Goal: Transaction & Acquisition: Purchase product/service

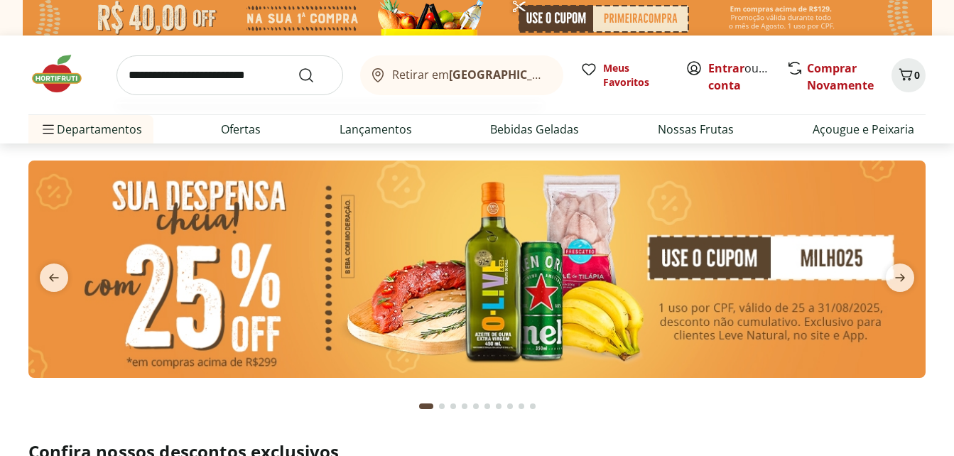
click at [189, 85] on input "search" at bounding box center [229, 75] width 227 height 40
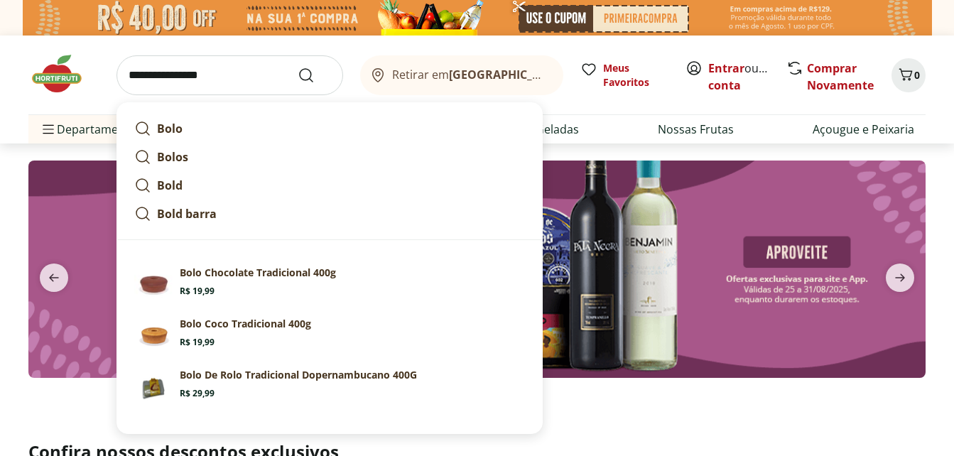
click at [232, 72] on input "**********" at bounding box center [229, 75] width 227 height 40
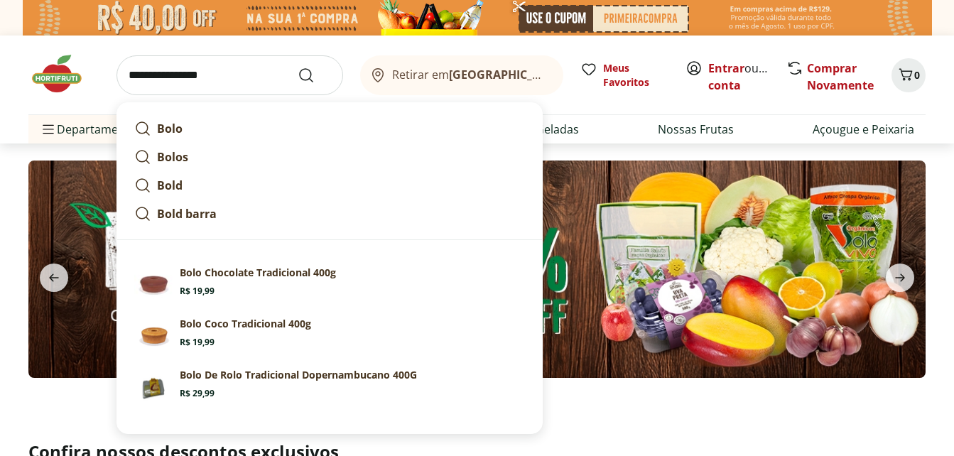
type input "**********"
click at [298, 67] on button "Submit Search" at bounding box center [315, 75] width 34 height 17
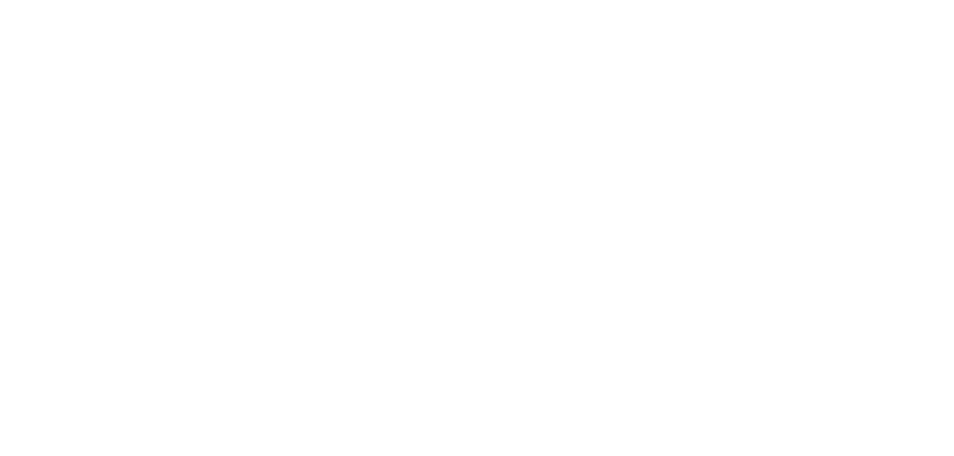
select select "**********"
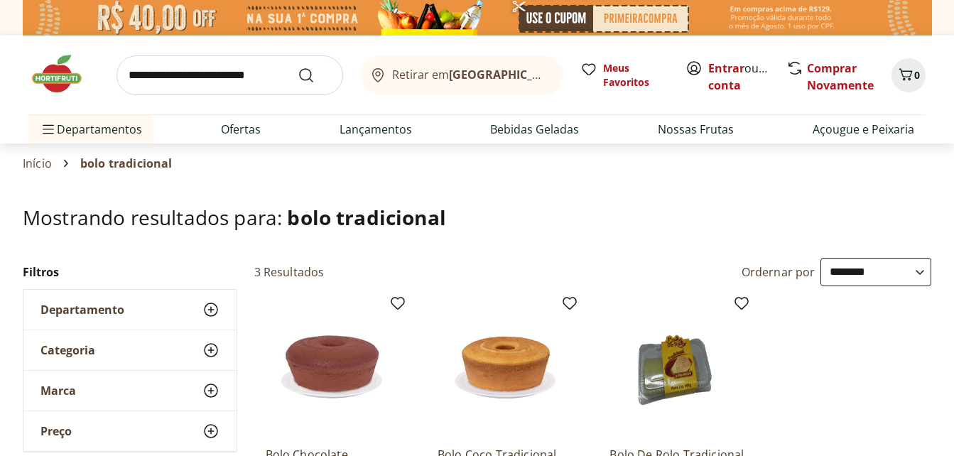
click at [525, 215] on h1 "Mostrando resultados para: bolo tradicional" at bounding box center [477, 217] width 908 height 23
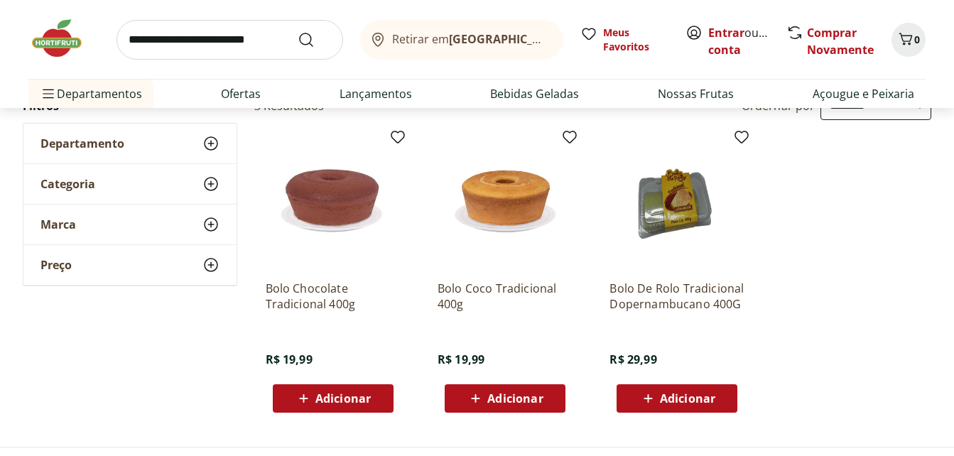
scroll to position [227, 0]
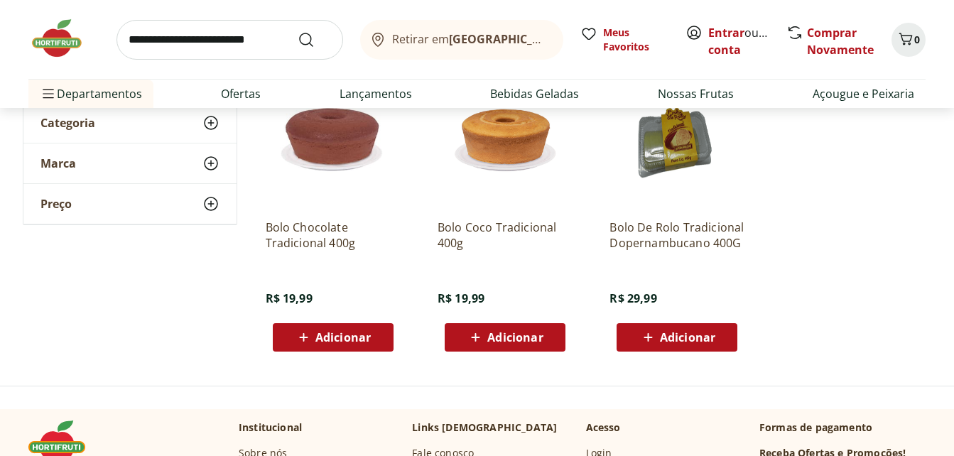
click at [493, 224] on p "Bolo Coco Tradicional 400g" at bounding box center [505, 234] width 135 height 31
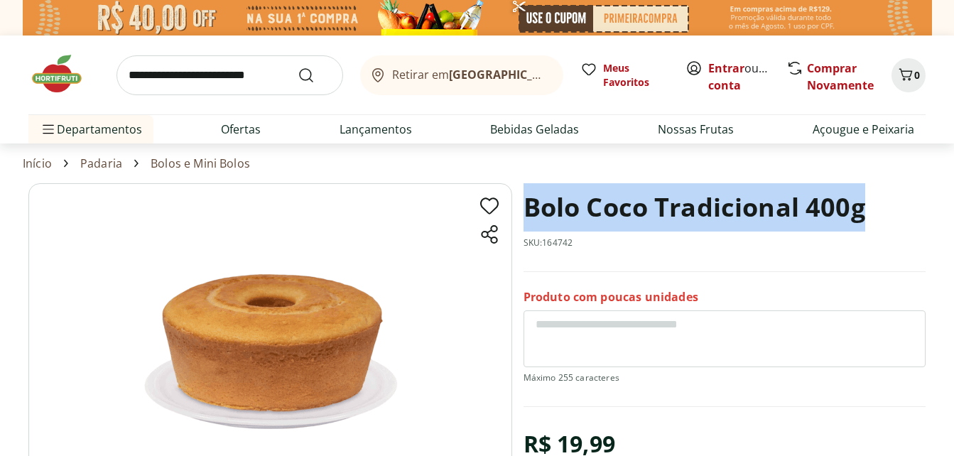
drag, startPoint x: 526, startPoint y: 206, endPoint x: 867, endPoint y: 209, distance: 341.7
click at [867, 209] on div "Bolo Coco Tradicional 400g SKU: 164742" at bounding box center [724, 227] width 402 height 89
copy h1 "Bolo Coco Tradicional 400g"
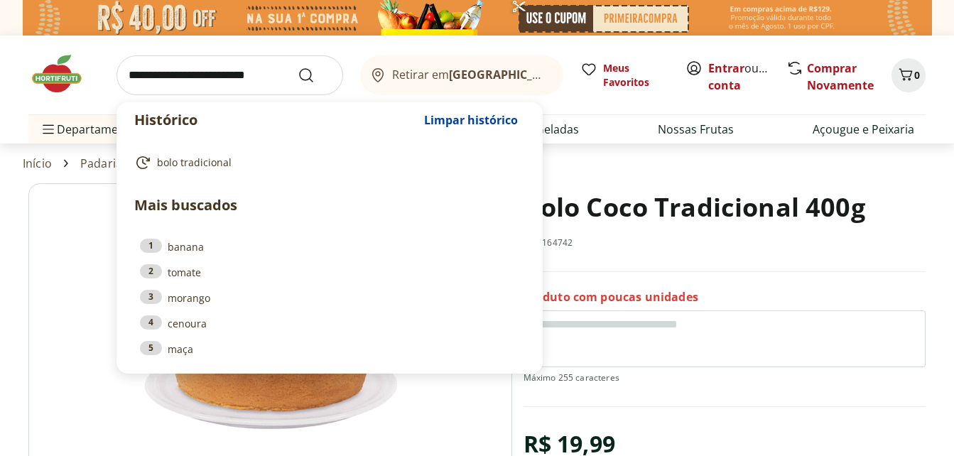
click at [240, 67] on input "search" at bounding box center [229, 75] width 227 height 40
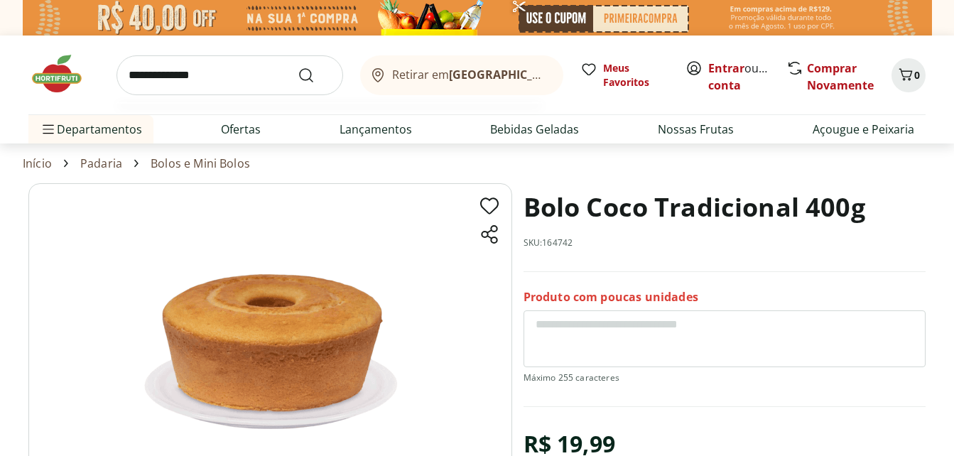
type input "**********"
click at [298, 67] on button "Submit Search" at bounding box center [315, 75] width 34 height 17
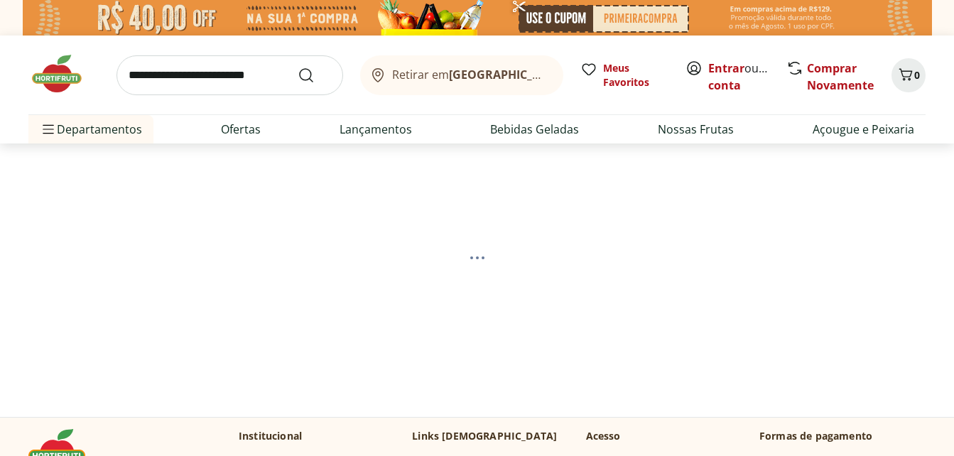
select select "**********"
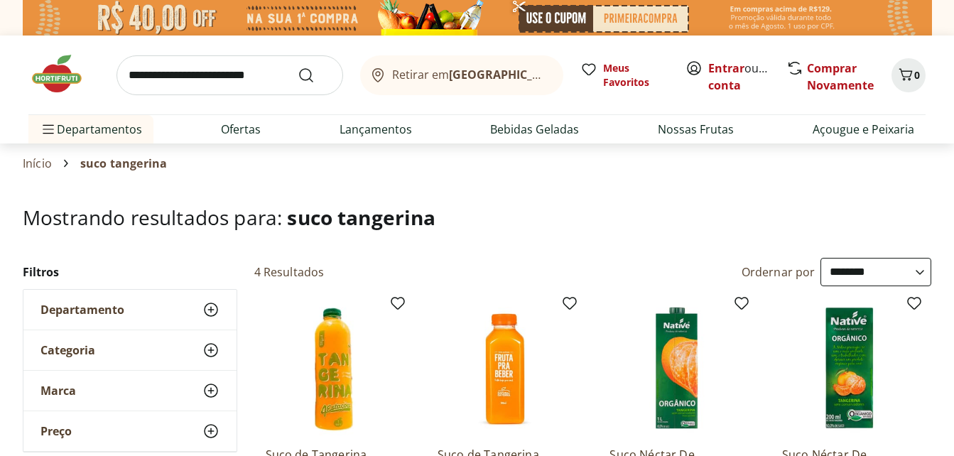
click at [552, 216] on h1 "Mostrando resultados para: suco tangerina" at bounding box center [477, 217] width 908 height 23
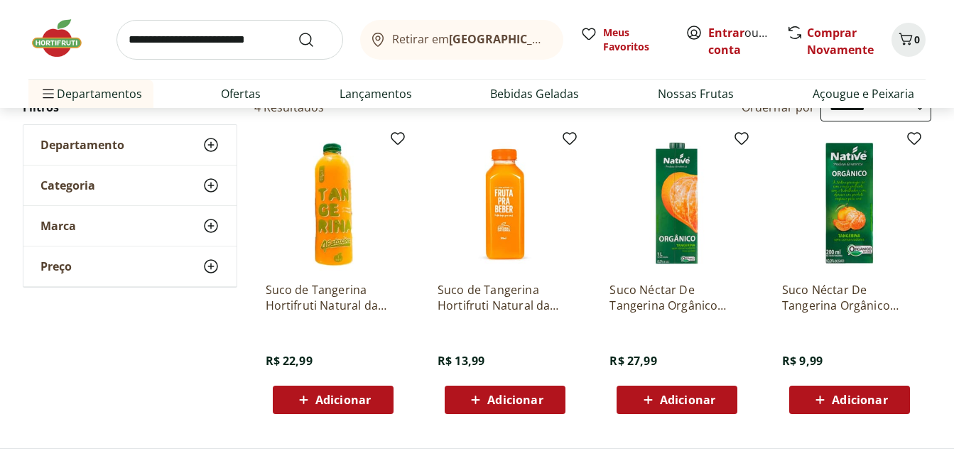
scroll to position [170, 0]
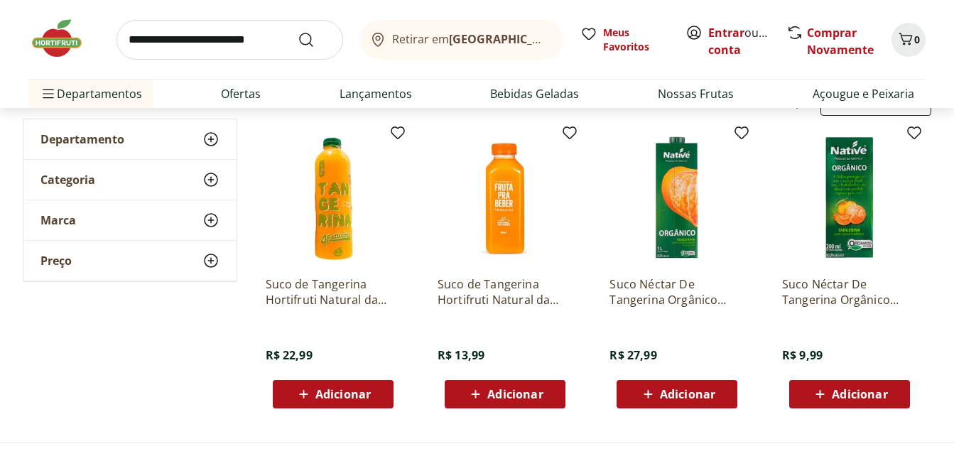
click at [310, 295] on p "Suco de Tangerina Hortifruti Natural da Terra 1L" at bounding box center [333, 291] width 135 height 31
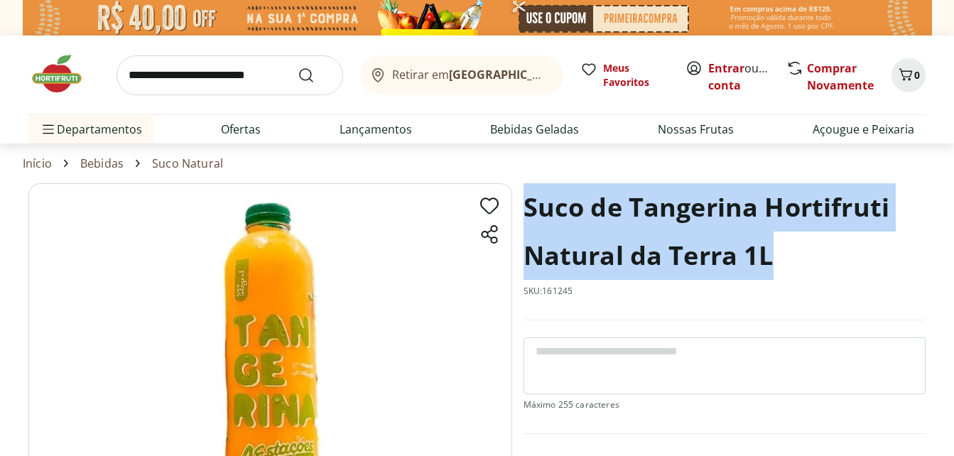
drag, startPoint x: 528, startPoint y: 207, endPoint x: 775, endPoint y: 242, distance: 249.7
click at [775, 242] on h1 "Suco de Tangerina Hortifruti Natural da Terra 1L" at bounding box center [724, 231] width 402 height 97
copy h1 "Suco de Tangerina Hortifruti Natural da Terra 1L"
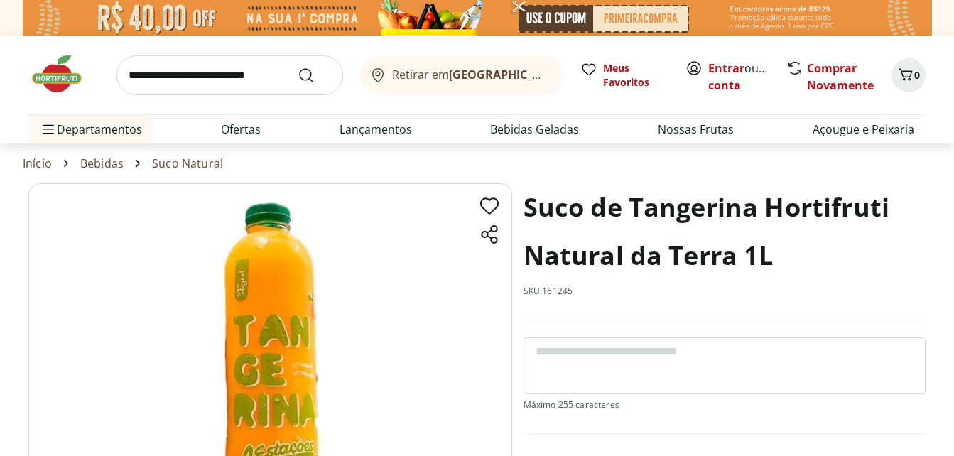
click at [65, 77] on img at bounding box center [63, 74] width 71 height 43
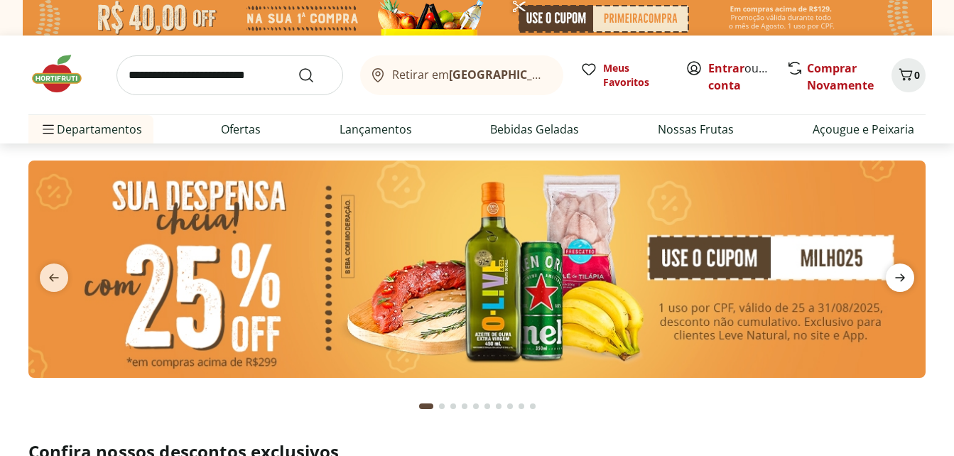
click at [903, 280] on icon "next" at bounding box center [900, 278] width 10 height 8
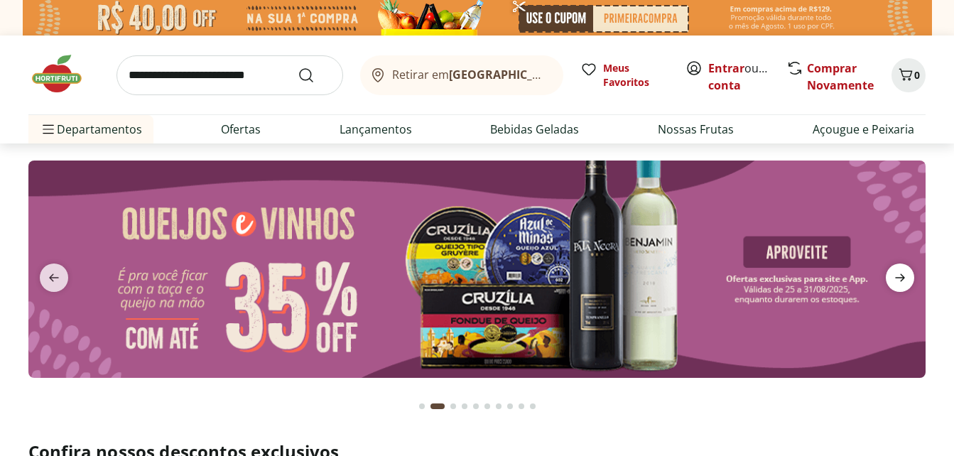
click at [903, 280] on icon "next" at bounding box center [900, 278] width 10 height 8
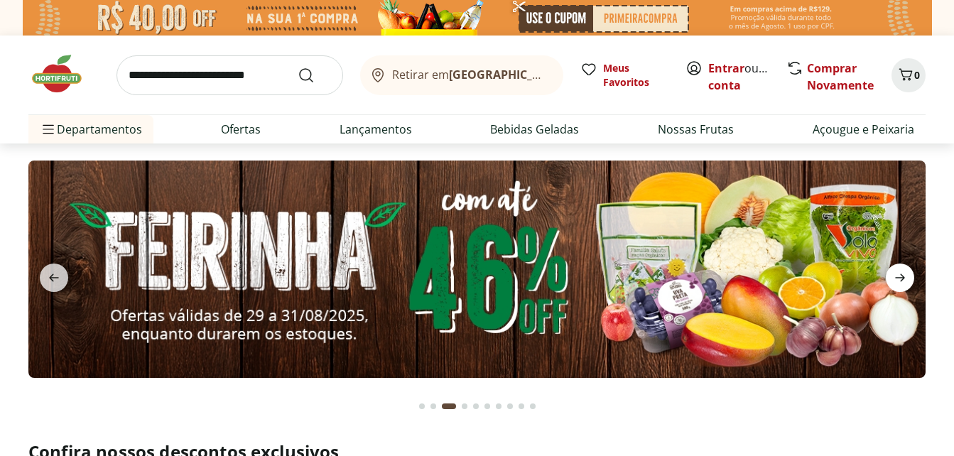
click at [903, 280] on icon "next" at bounding box center [900, 278] width 10 height 8
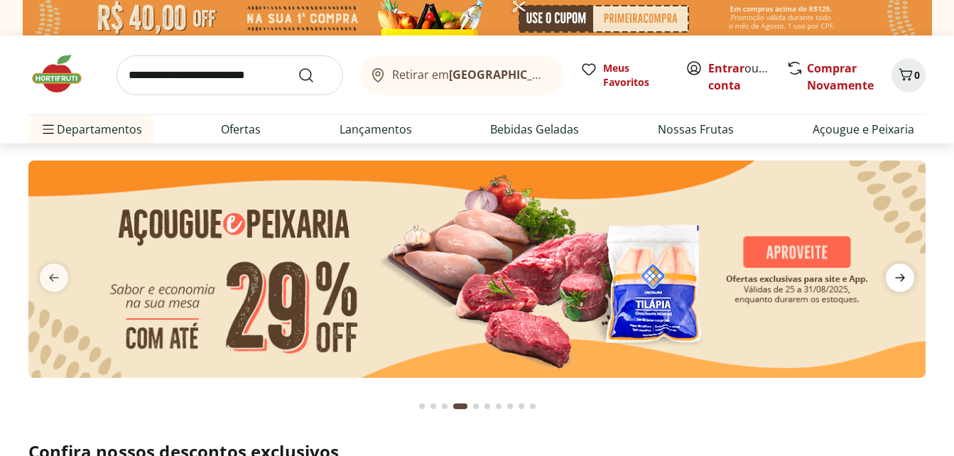
click at [903, 280] on icon "next" at bounding box center [900, 278] width 10 height 8
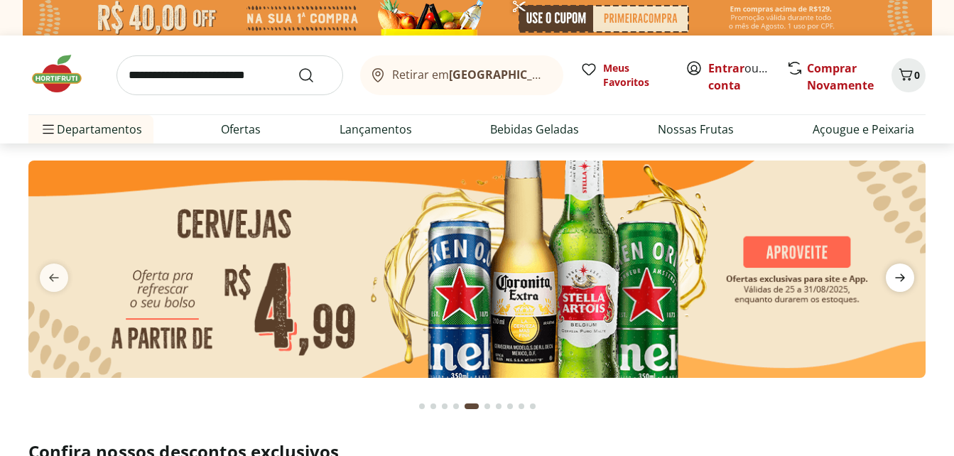
click at [903, 280] on icon "next" at bounding box center [900, 278] width 10 height 8
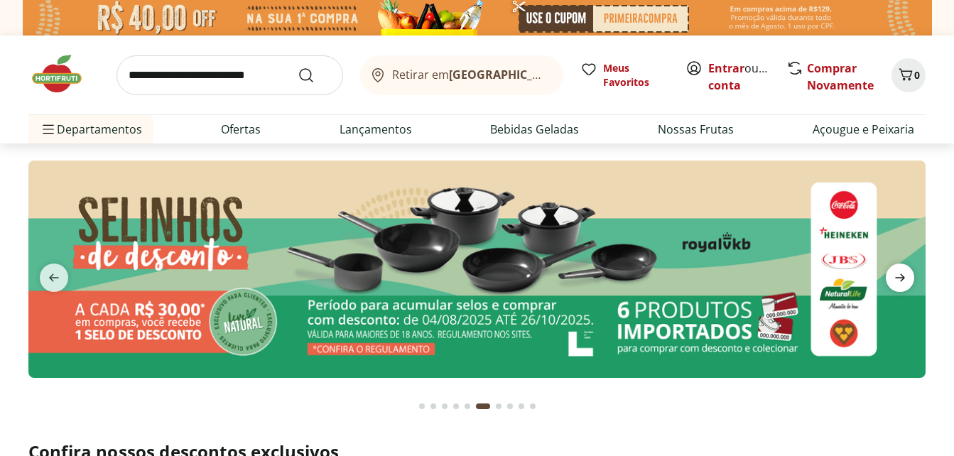
click at [903, 280] on icon "next" at bounding box center [900, 278] width 10 height 8
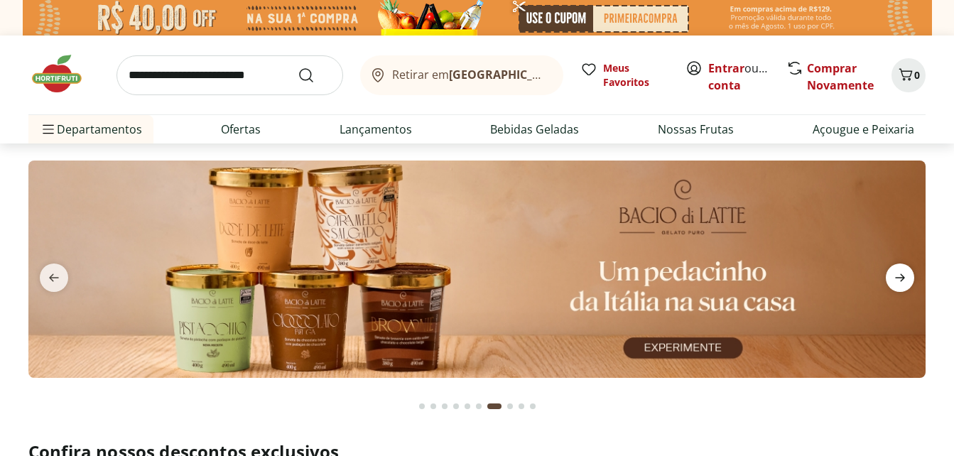
click at [903, 280] on icon "next" at bounding box center [900, 278] width 10 height 8
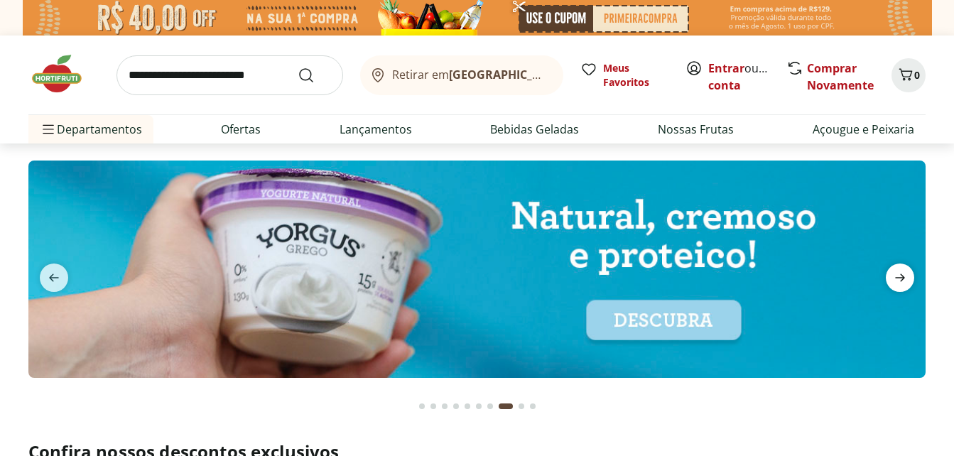
click at [903, 280] on icon "next" at bounding box center [900, 278] width 10 height 8
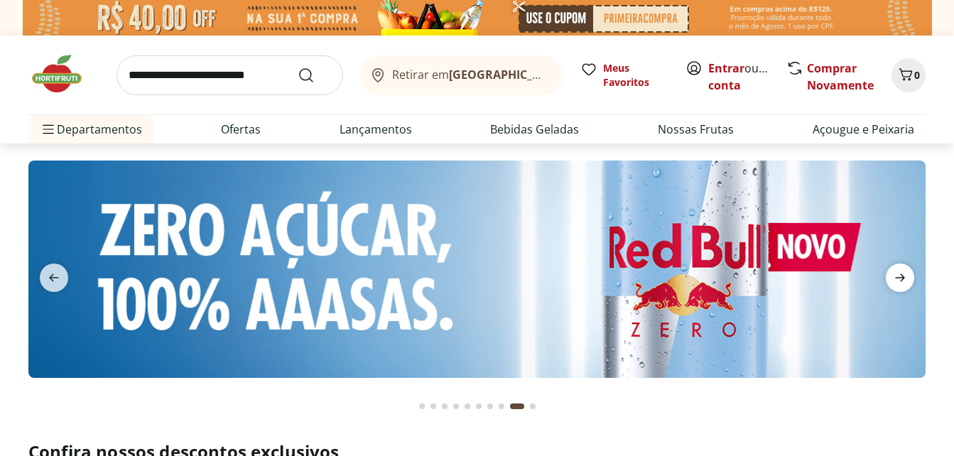
click at [903, 280] on icon "next" at bounding box center [900, 278] width 10 height 8
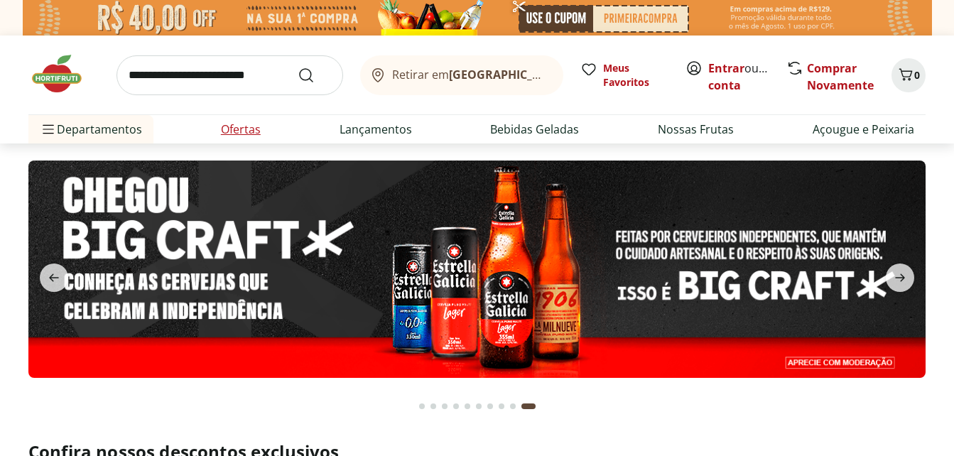
click at [227, 120] on li "Ofertas" at bounding box center [241, 129] width 63 height 28
click at [251, 127] on link "Ofertas" at bounding box center [241, 129] width 40 height 17
select select "**********"
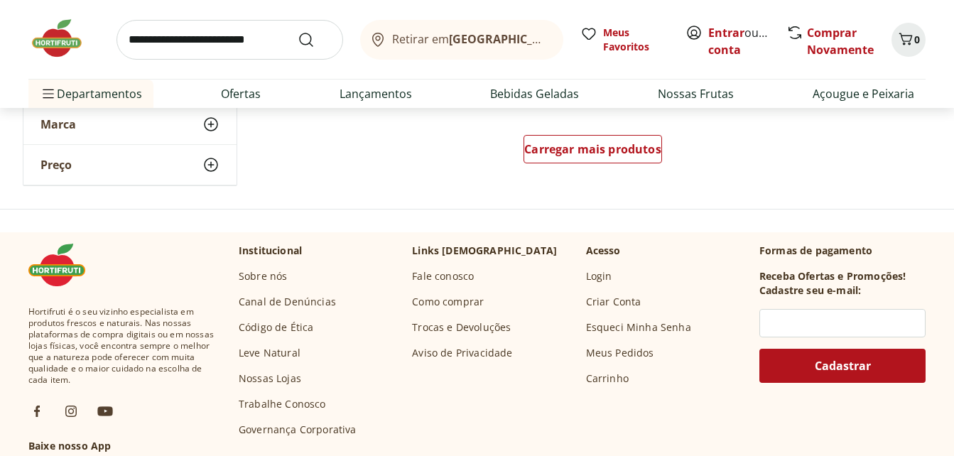
scroll to position [1023, 0]
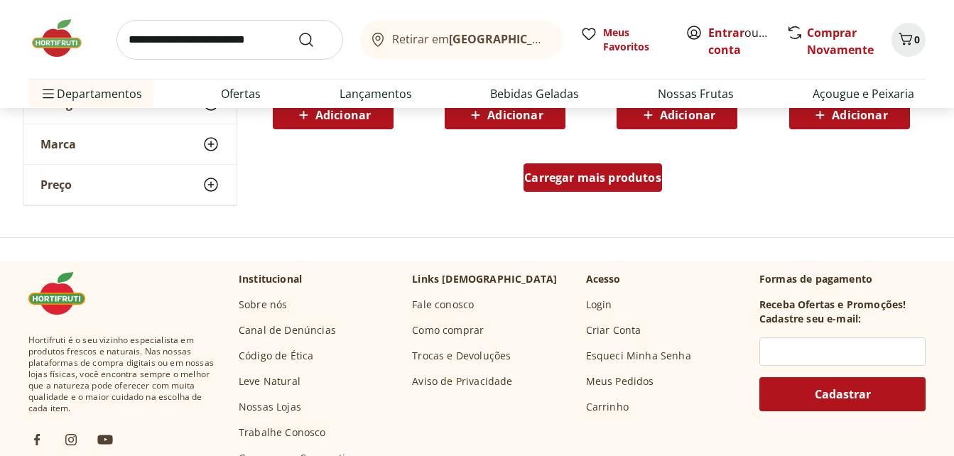
click at [589, 189] on div "Carregar mais produtos" at bounding box center [592, 177] width 139 height 28
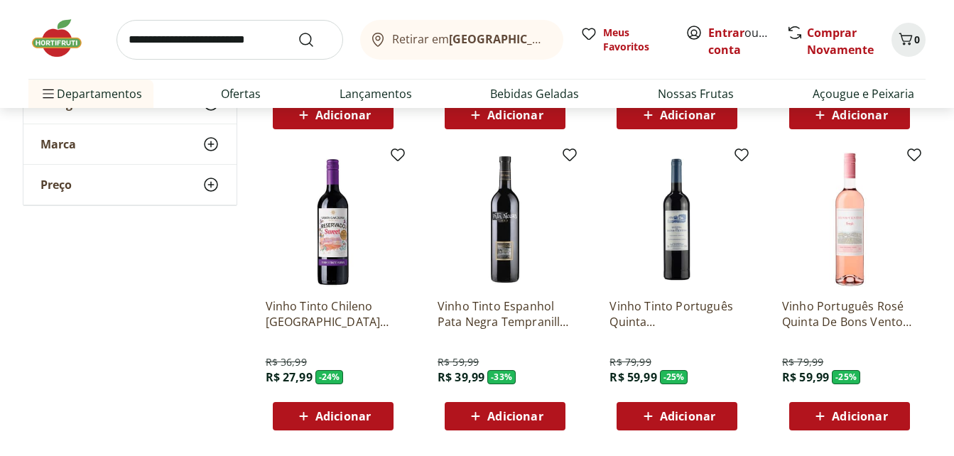
click at [219, 255] on div "**********" at bounding box center [477, 161] width 909 height 1957
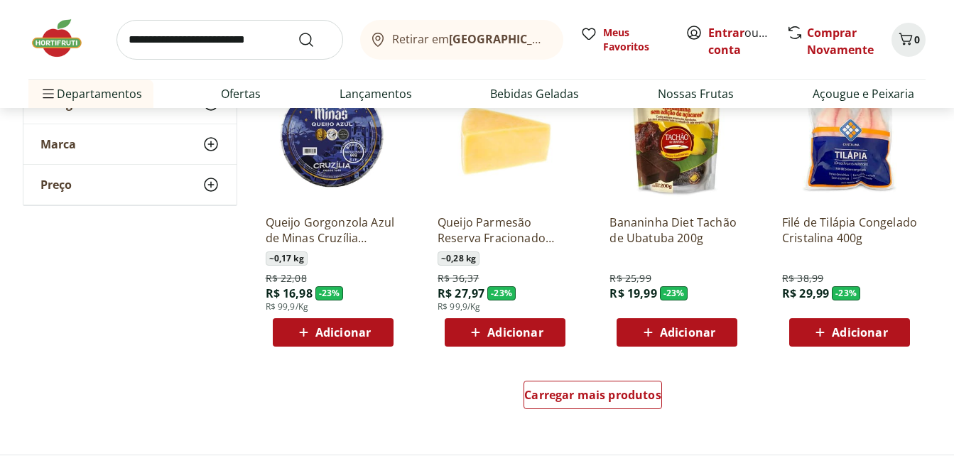
scroll to position [1733, 0]
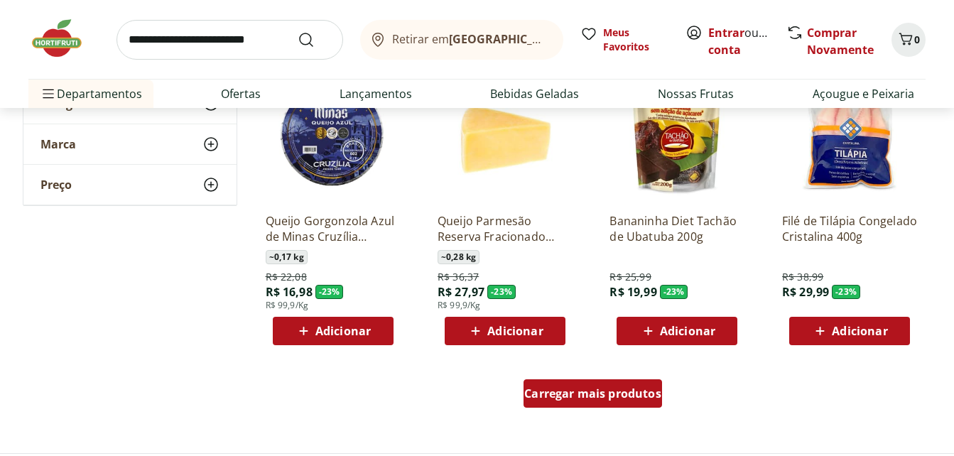
click at [577, 393] on span "Carregar mais produtos" at bounding box center [592, 393] width 137 height 11
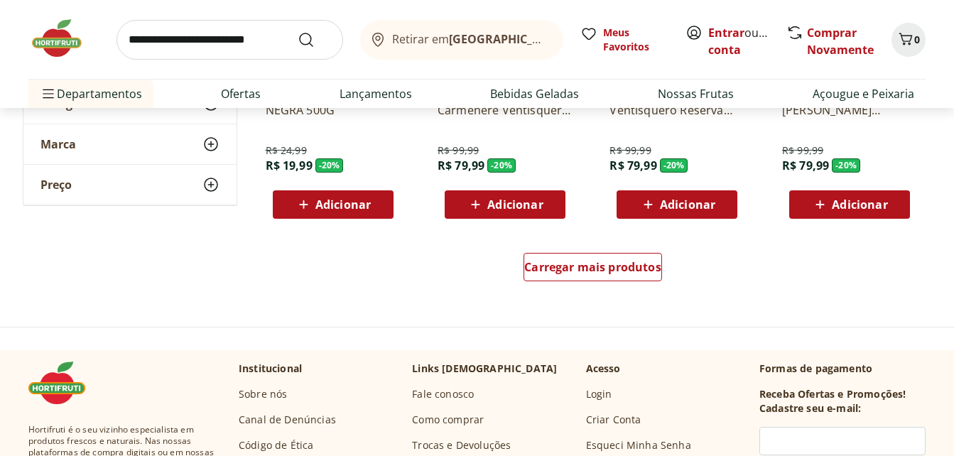
scroll to position [2841, 0]
